Goal: Task Accomplishment & Management: Use online tool/utility

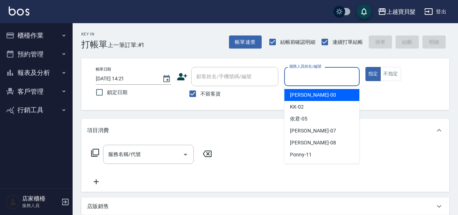
click at [316, 82] on input "服務人員姓名/編號" at bounding box center [321, 76] width 69 height 13
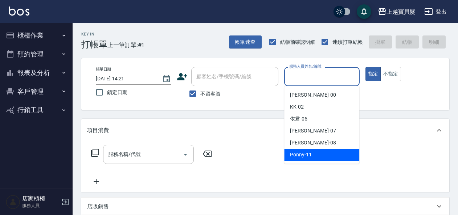
click at [313, 158] on div "Ponny -11" at bounding box center [321, 155] width 75 height 12
type input "Ponny-11"
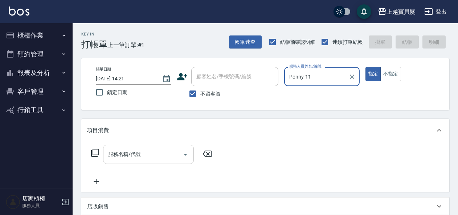
click at [120, 159] on input "服務名稱/代號" at bounding box center [142, 154] width 73 height 13
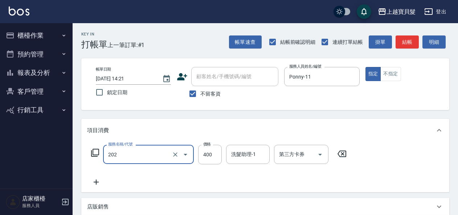
type input "剪髮(202)"
click at [96, 152] on icon at bounding box center [95, 153] width 9 height 9
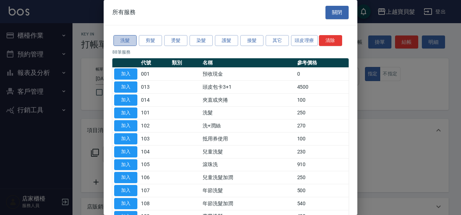
click at [130, 40] on button "洗髮" at bounding box center [125, 40] width 23 height 11
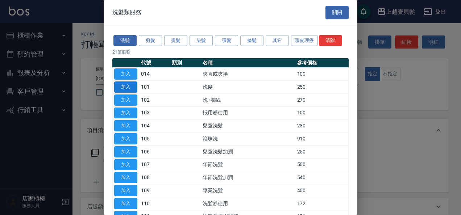
click at [132, 88] on button "加入" at bounding box center [125, 87] width 23 height 11
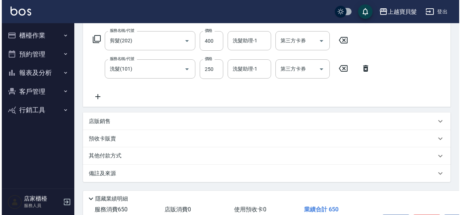
scroll to position [162, 0]
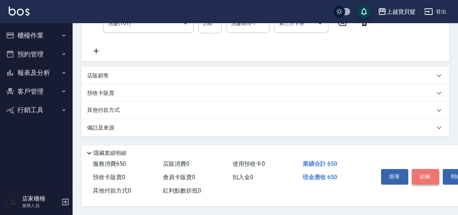
click at [419, 170] on button "結帳" at bounding box center [425, 176] width 27 height 15
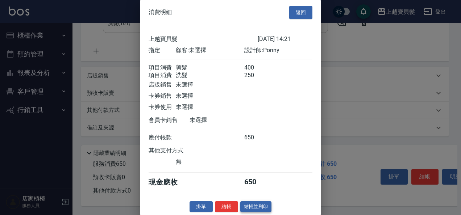
click at [263, 213] on button "結帳並列印" at bounding box center [256, 207] width 32 height 11
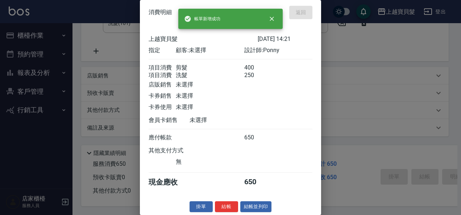
type input "[DATE] 15:17"
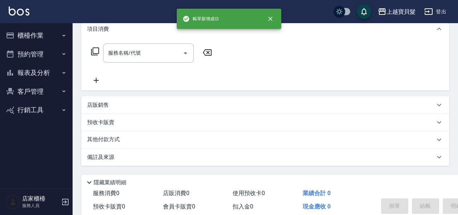
scroll to position [133, 0]
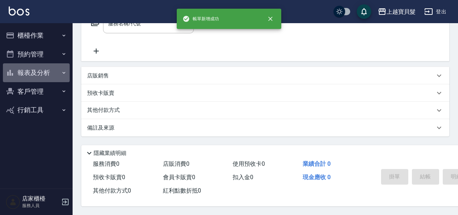
click at [31, 70] on button "報表及分析" at bounding box center [36, 72] width 67 height 19
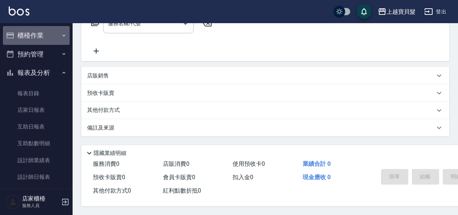
click at [37, 32] on button "櫃檯作業" at bounding box center [36, 35] width 67 height 19
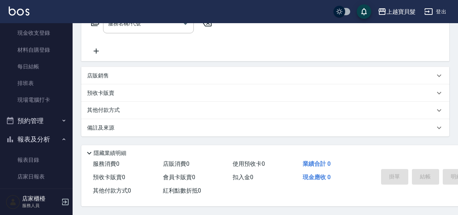
scroll to position [145, 0]
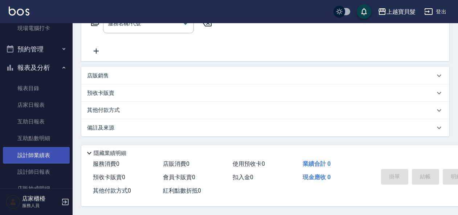
click at [34, 162] on link "設計師業績表" at bounding box center [36, 155] width 67 height 17
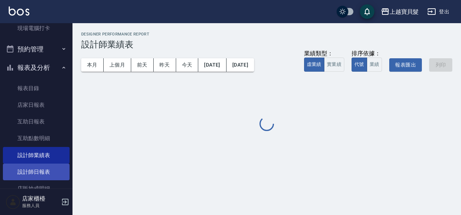
click at [34, 173] on link "設計師日報表" at bounding box center [36, 172] width 67 height 17
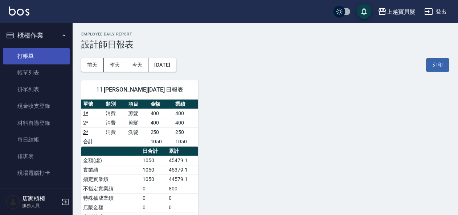
click at [41, 54] on link "打帳單" at bounding box center [36, 56] width 67 height 17
